Goal: Information Seeking & Learning: Learn about a topic

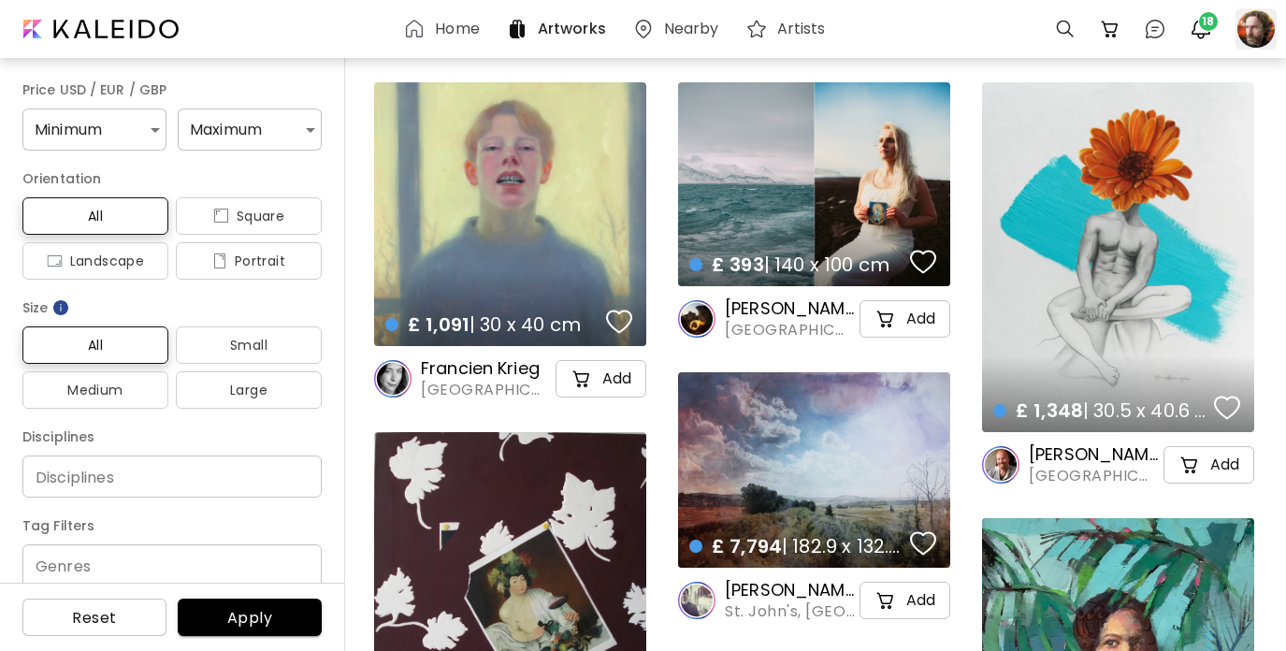
click at [1251, 32] on div at bounding box center [1256, 28] width 41 height 41
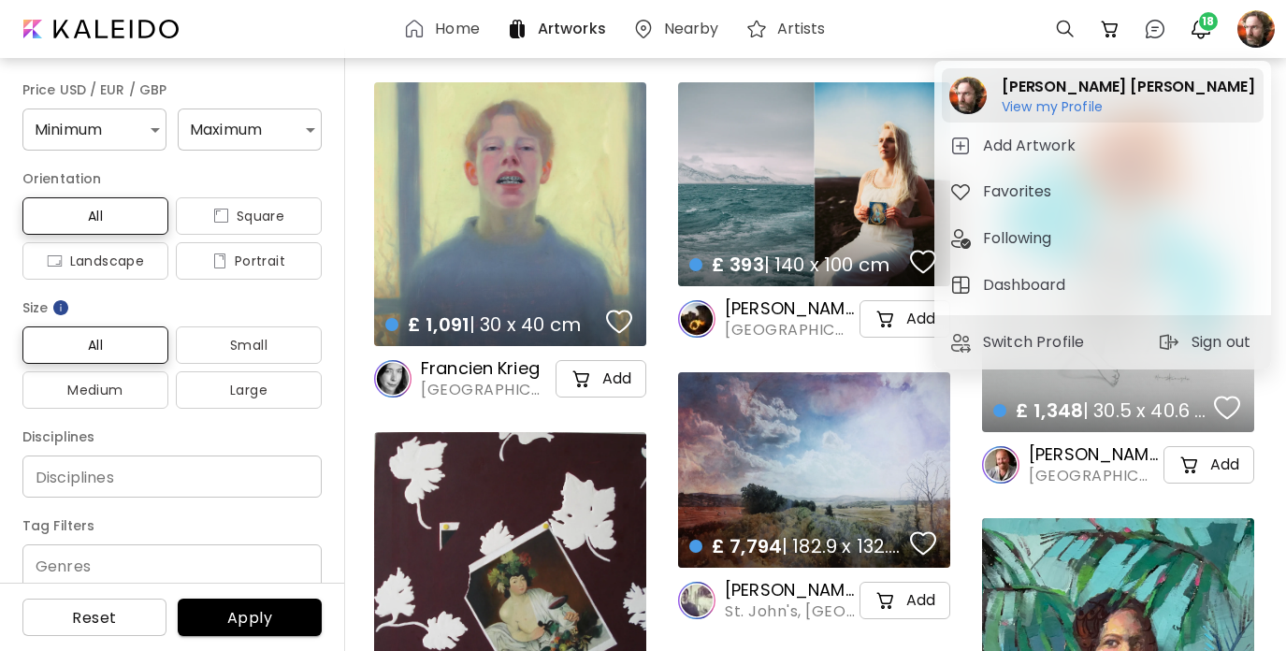
click at [1062, 116] on h6 "View my Profile" at bounding box center [1052, 123] width 101 height 17
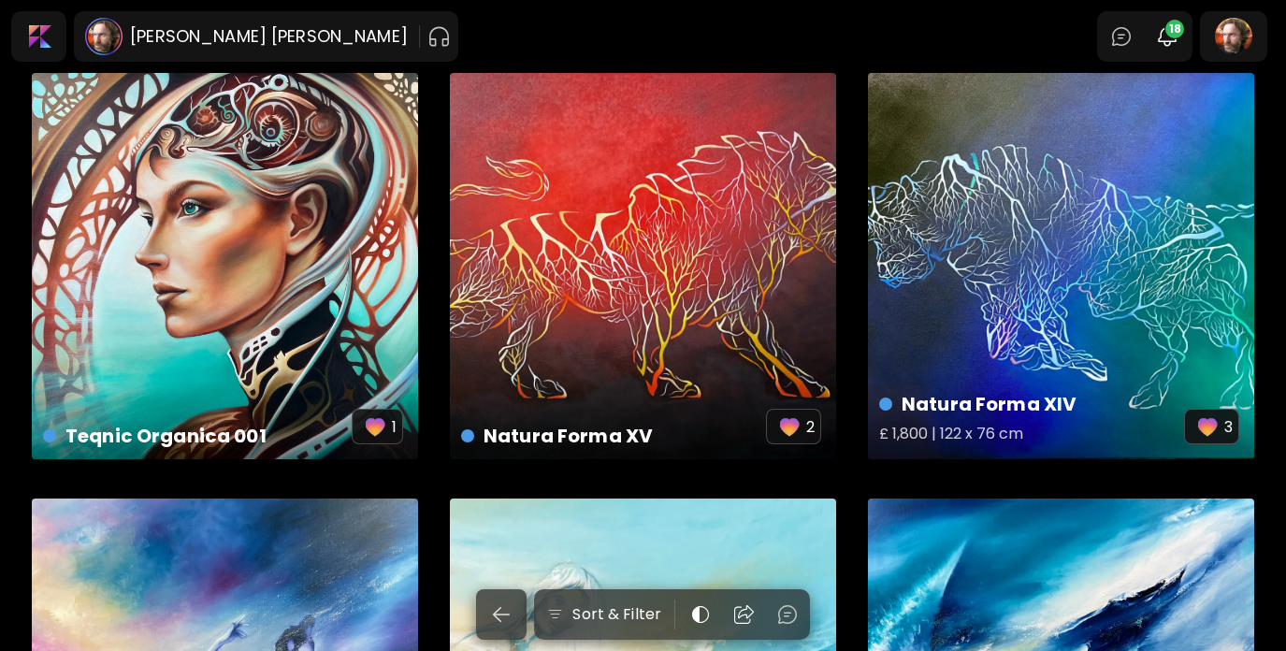
click at [1049, 230] on div "Natura Forma XIV £ 1,800 | 122 x 76 cm 3" at bounding box center [1061, 266] width 386 height 386
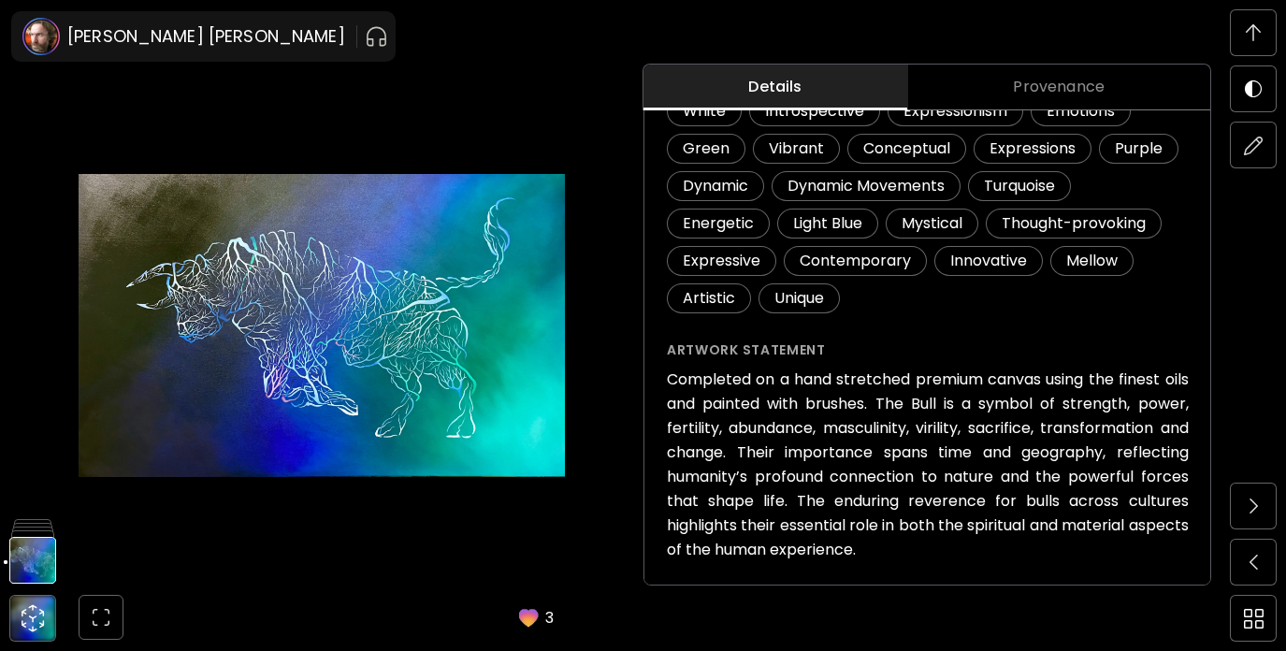
scroll to position [578, 0]
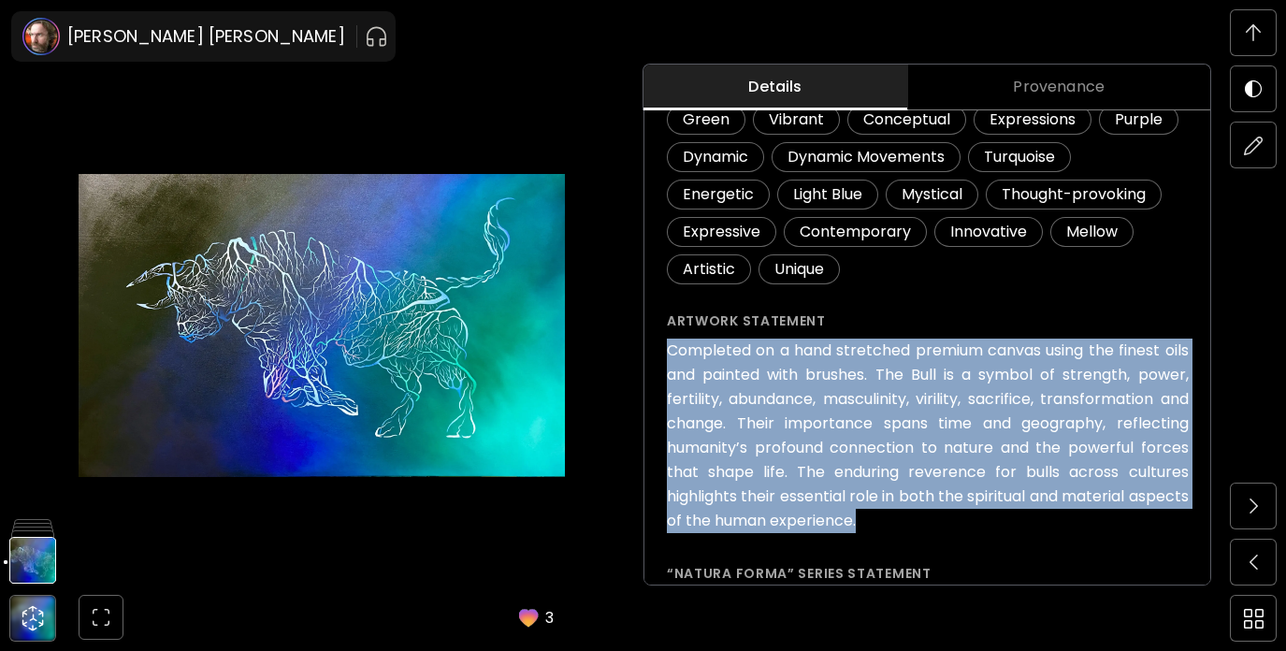
drag, startPoint x: 928, startPoint y: 525, endPoint x: 652, endPoint y: 349, distance: 327.2
click at [652, 349] on div "Natura Forma XIV ( 2025 ) from the series Natura Forma £ 1,800 Add to Cart Artw…" at bounding box center [928, 255] width 567 height 1531
copy h6 "Completed on a hand stretched premium canvas using the finest oils and painted …"
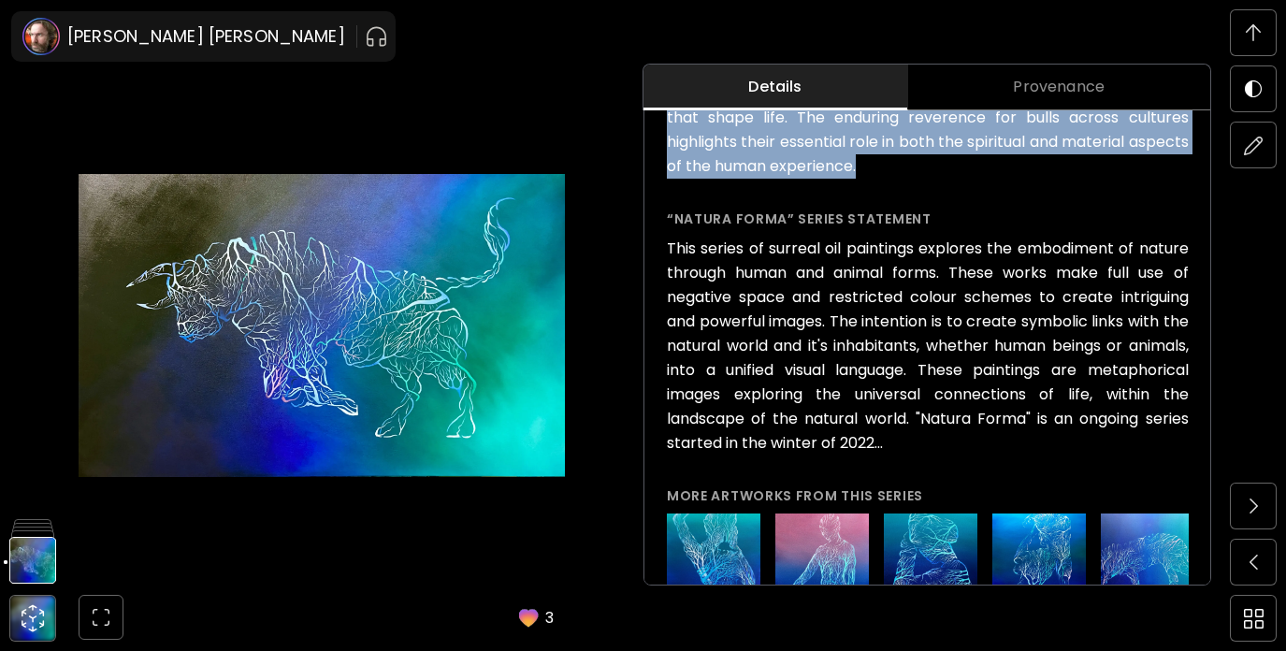
scroll to position [1799, 0]
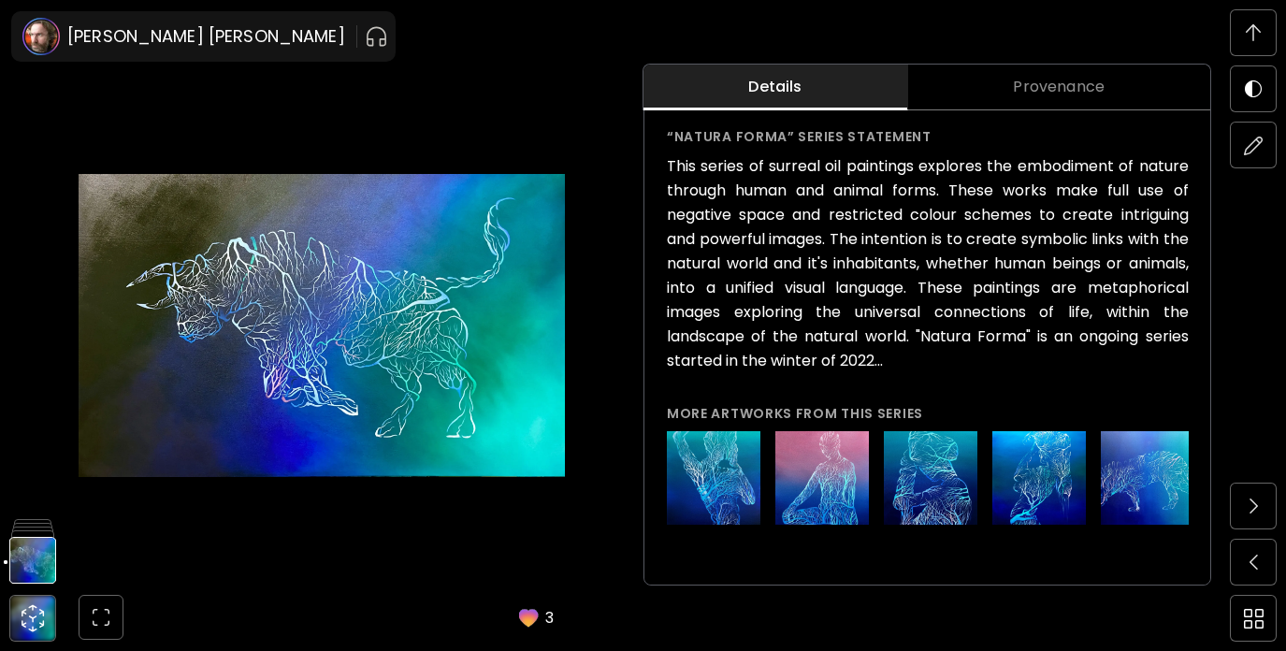
click at [1253, 31] on img at bounding box center [1253, 32] width 15 height 17
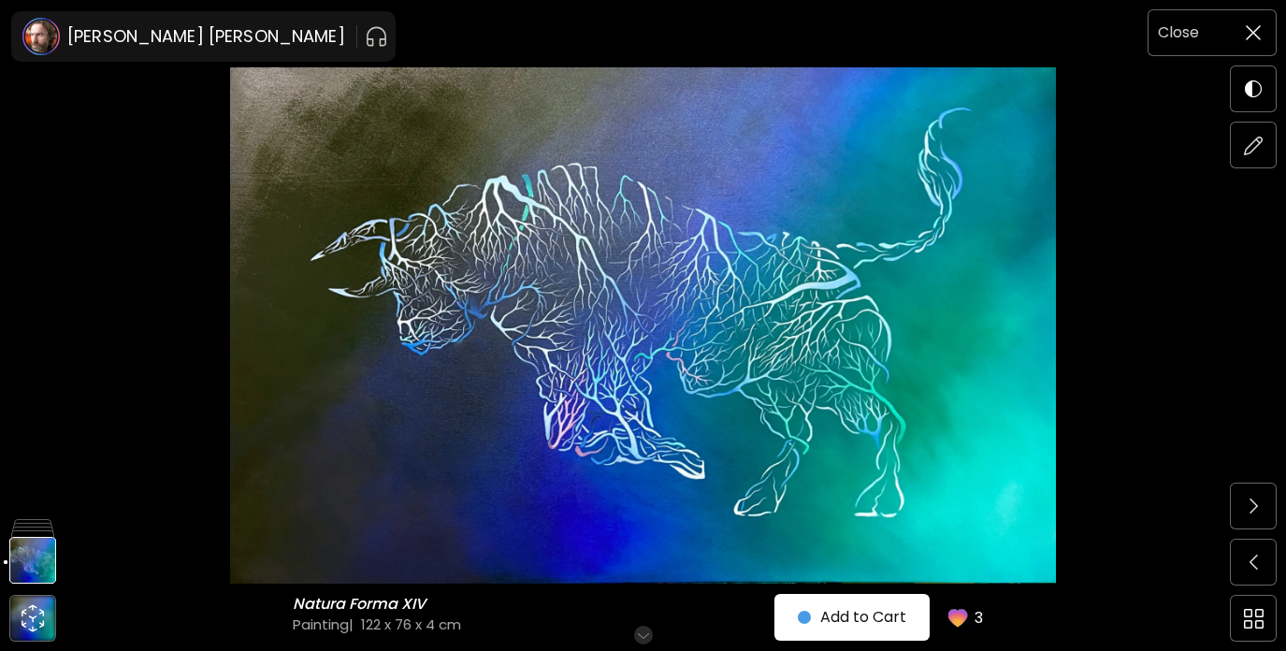
click at [1209, 34] on div "Close" at bounding box center [1190, 33] width 82 height 24
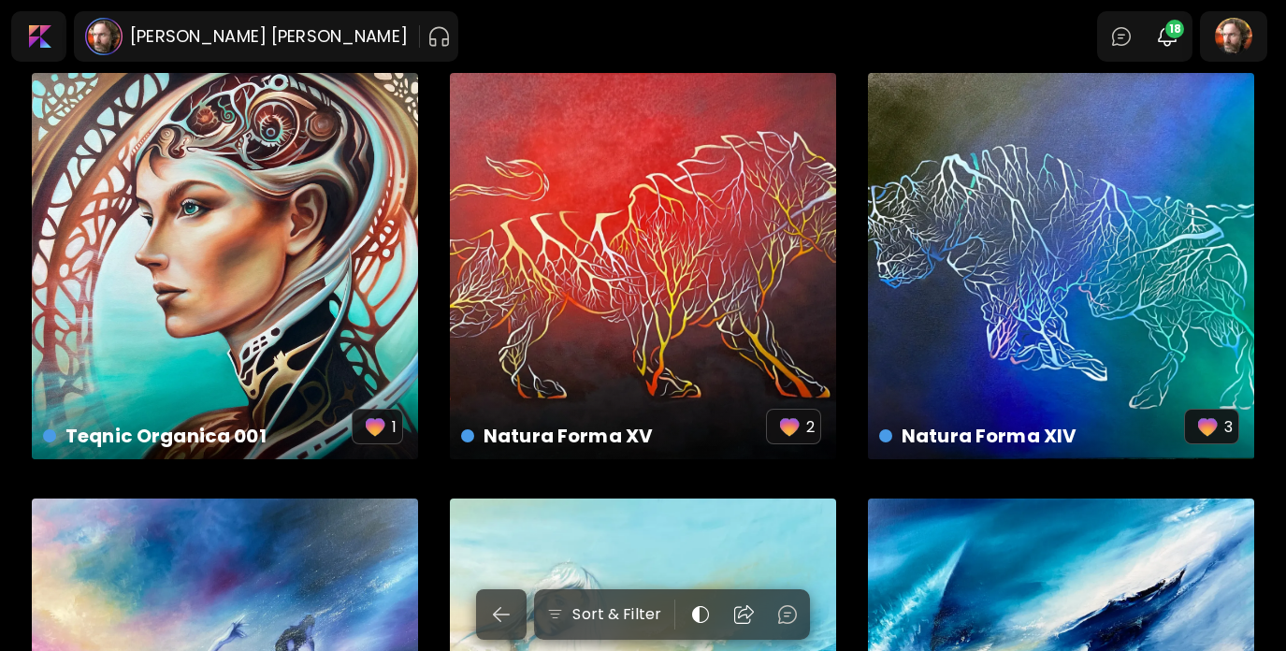
click at [731, 200] on div "Natura Forma XV £ 1,800 | 122 x 92 cm 2" at bounding box center [643, 266] width 386 height 386
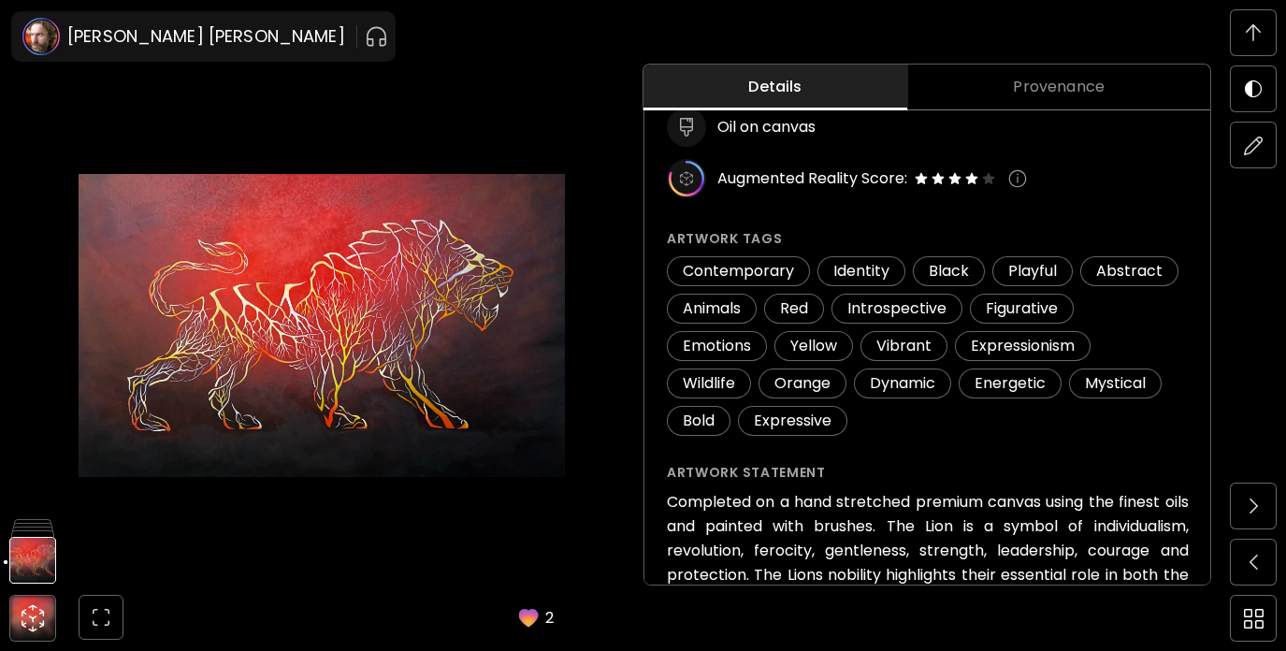
scroll to position [291, 0]
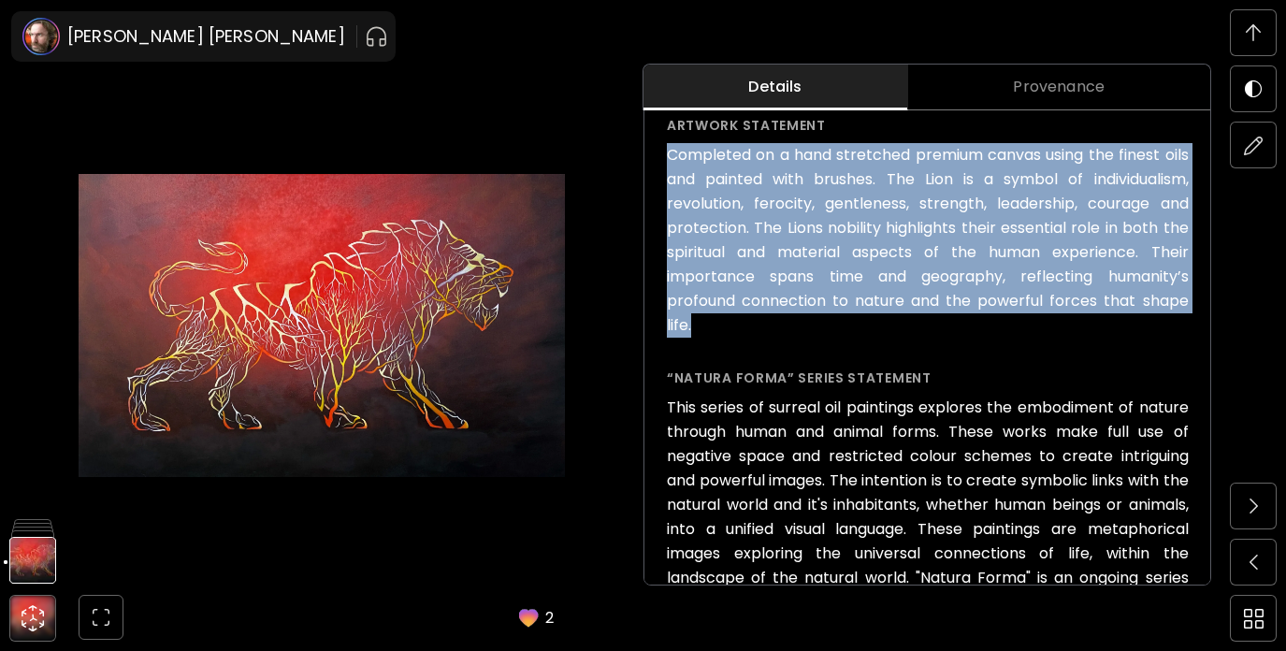
drag, startPoint x: 704, startPoint y: 361, endPoint x: 670, endPoint y: 177, distance: 187.5
click at [670, 177] on h6 "Completed on a hand stretched premium canvas using the finest oils and painted …" at bounding box center [928, 240] width 522 height 195
copy h6 "Completed on a hand stretched premium canvas using the finest oils and painted …"
click at [468, 102] on img at bounding box center [322, 325] width 486 height 516
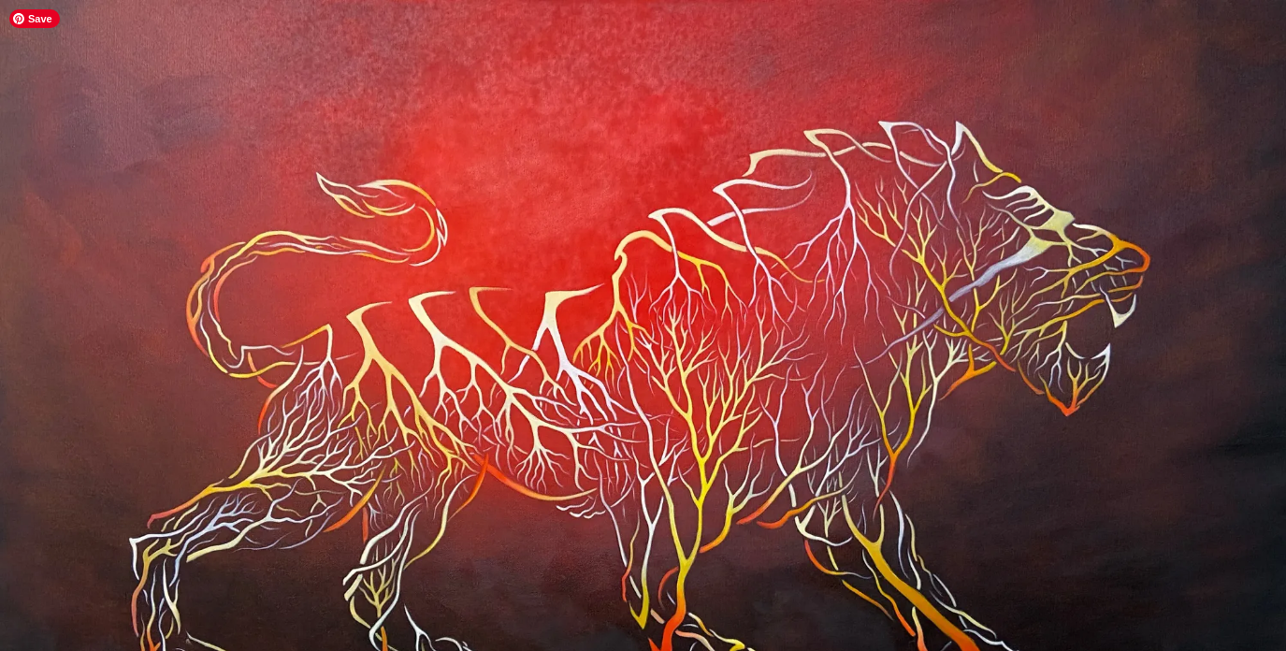
click at [1027, 115] on img at bounding box center [643, 401] width 1286 height 803
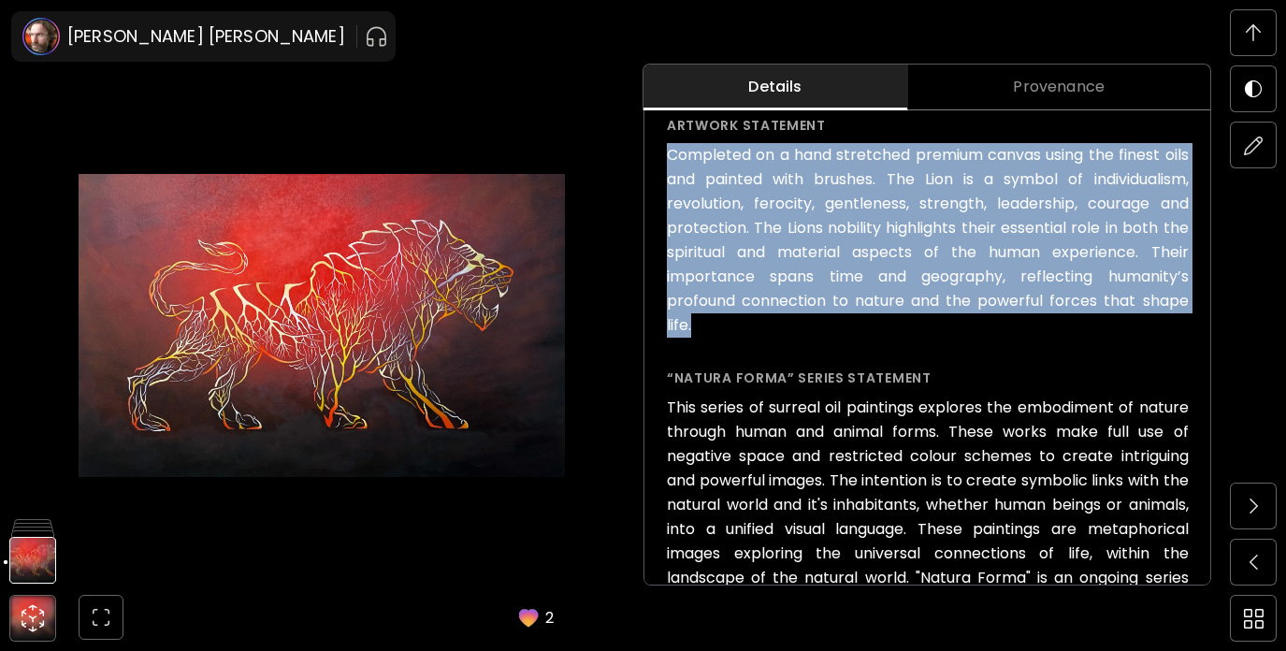
click at [1251, 31] on img at bounding box center [1253, 32] width 15 height 17
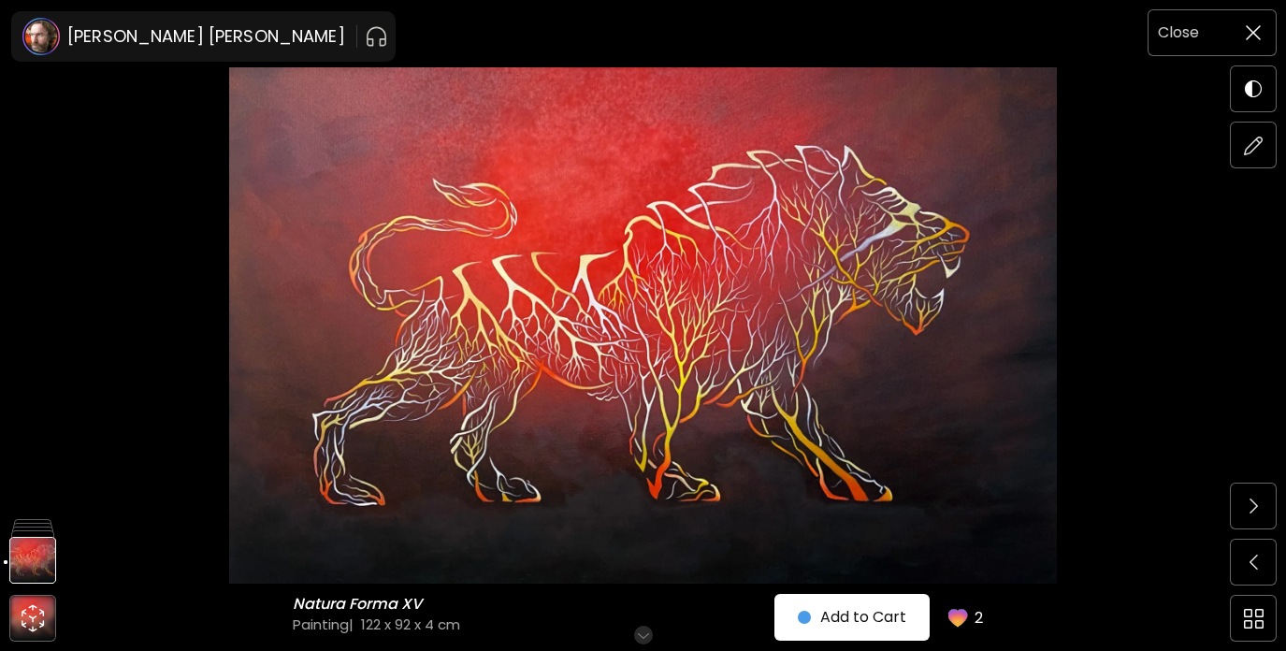
click at [1191, 36] on h6 "Close" at bounding box center [1178, 33] width 41 height 24
